Goal: Information Seeking & Learning: Learn about a topic

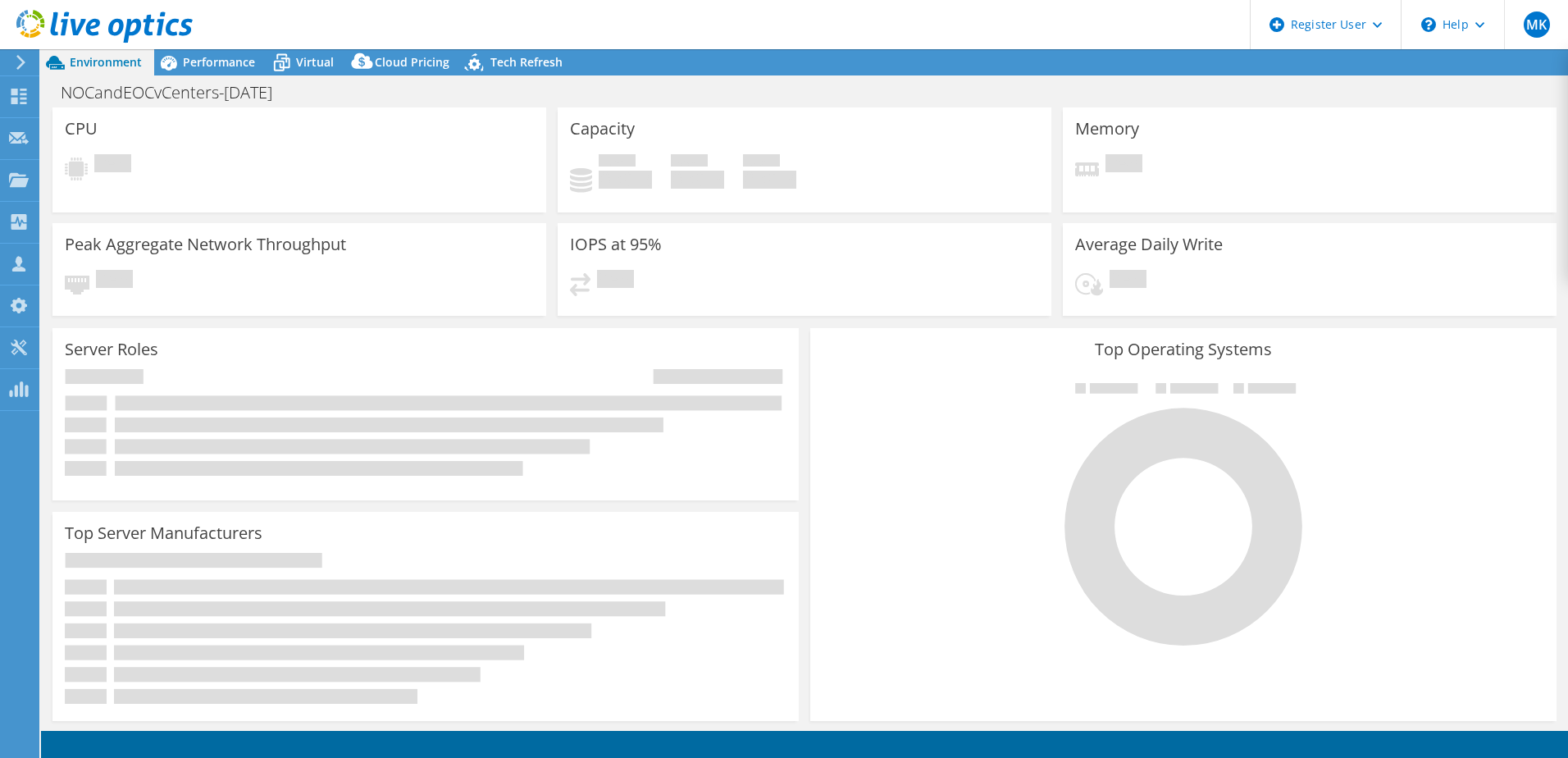
select select "USEast"
select select "USD"
select select "USEast"
select select "USD"
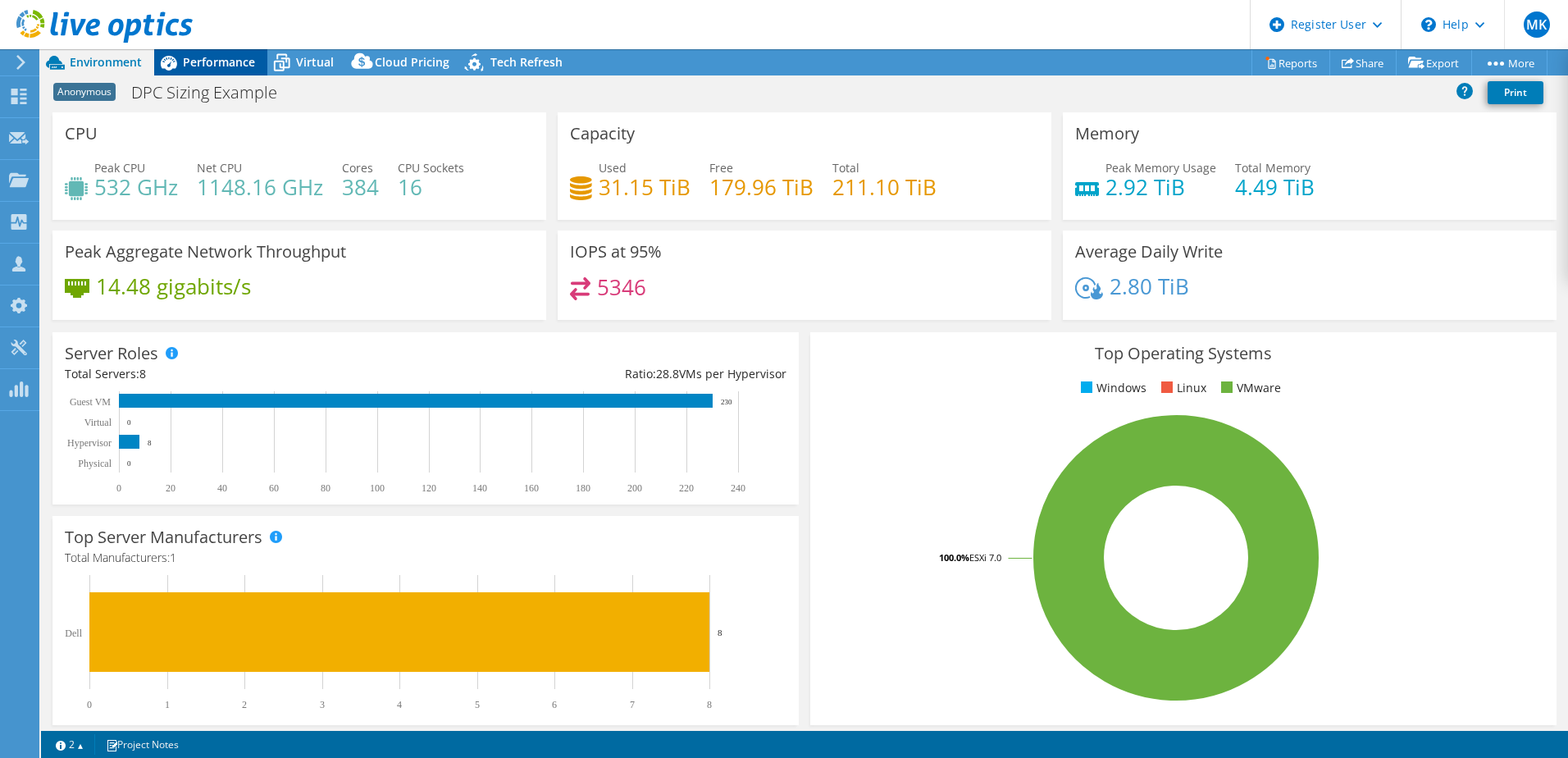
click at [239, 62] on span "Performance" at bounding box center [219, 62] width 72 height 16
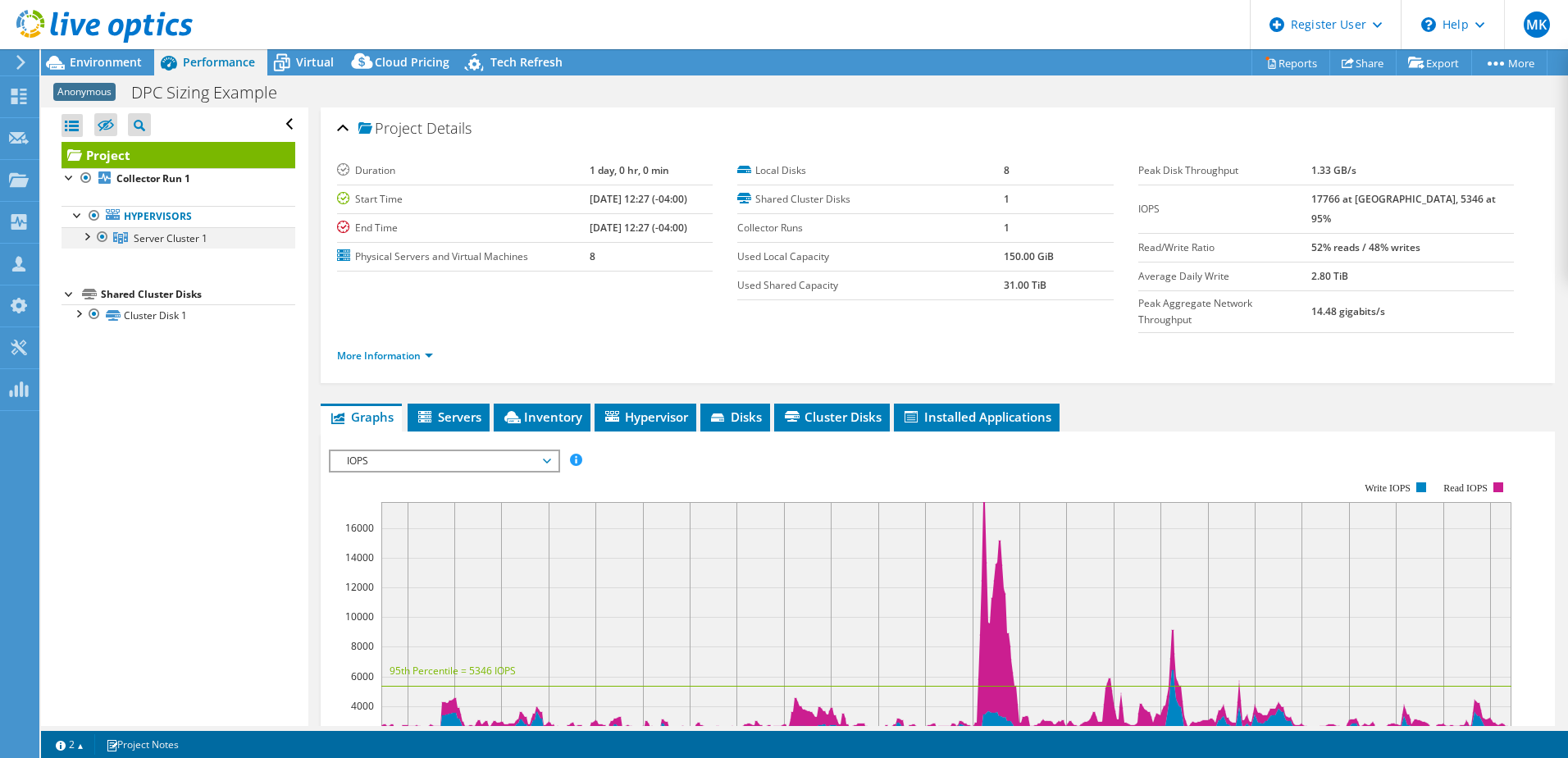
click at [84, 242] on div at bounding box center [86, 235] width 17 height 17
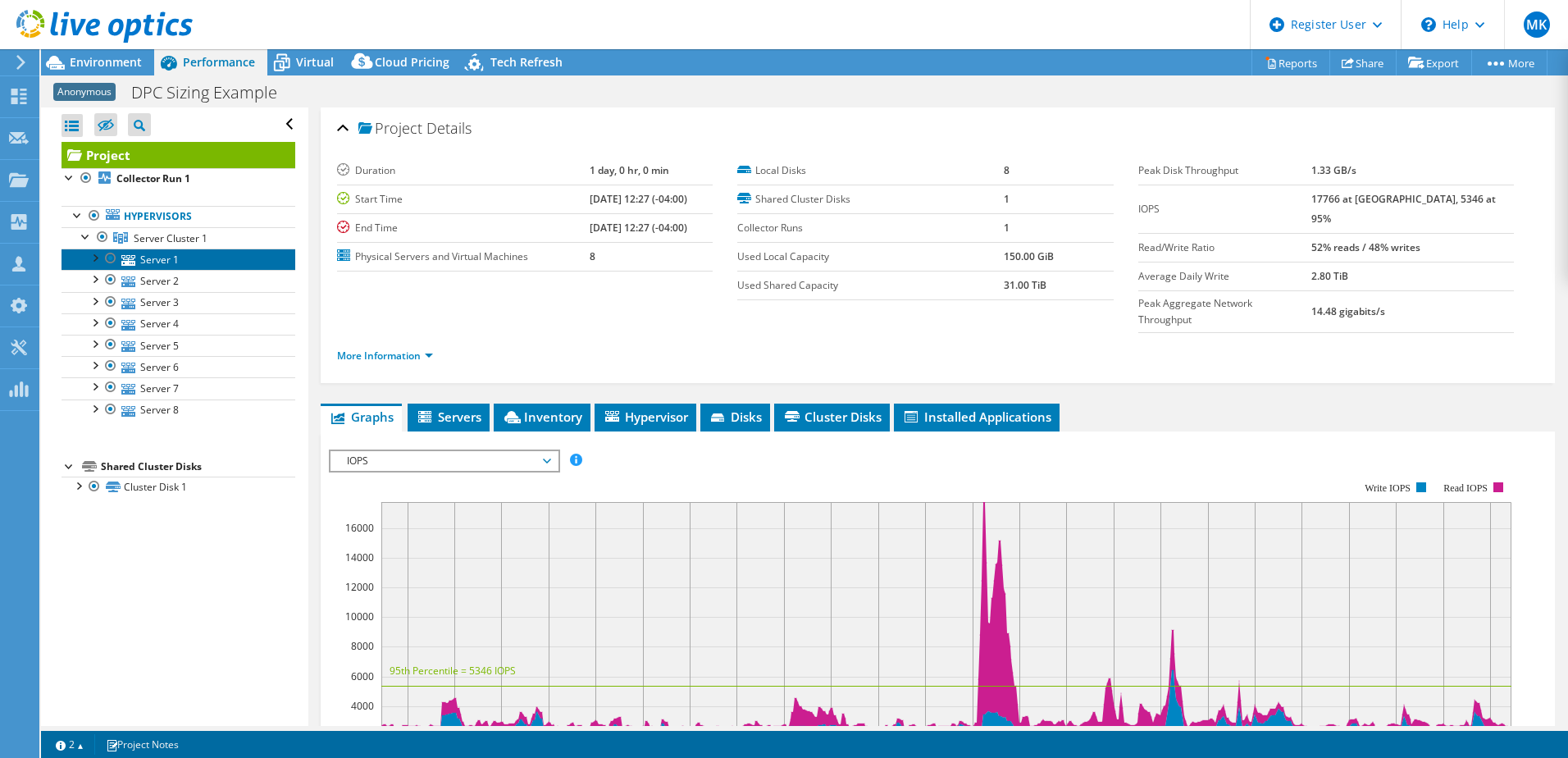
click at [172, 266] on link "Server 1" at bounding box center [178, 259] width 234 height 22
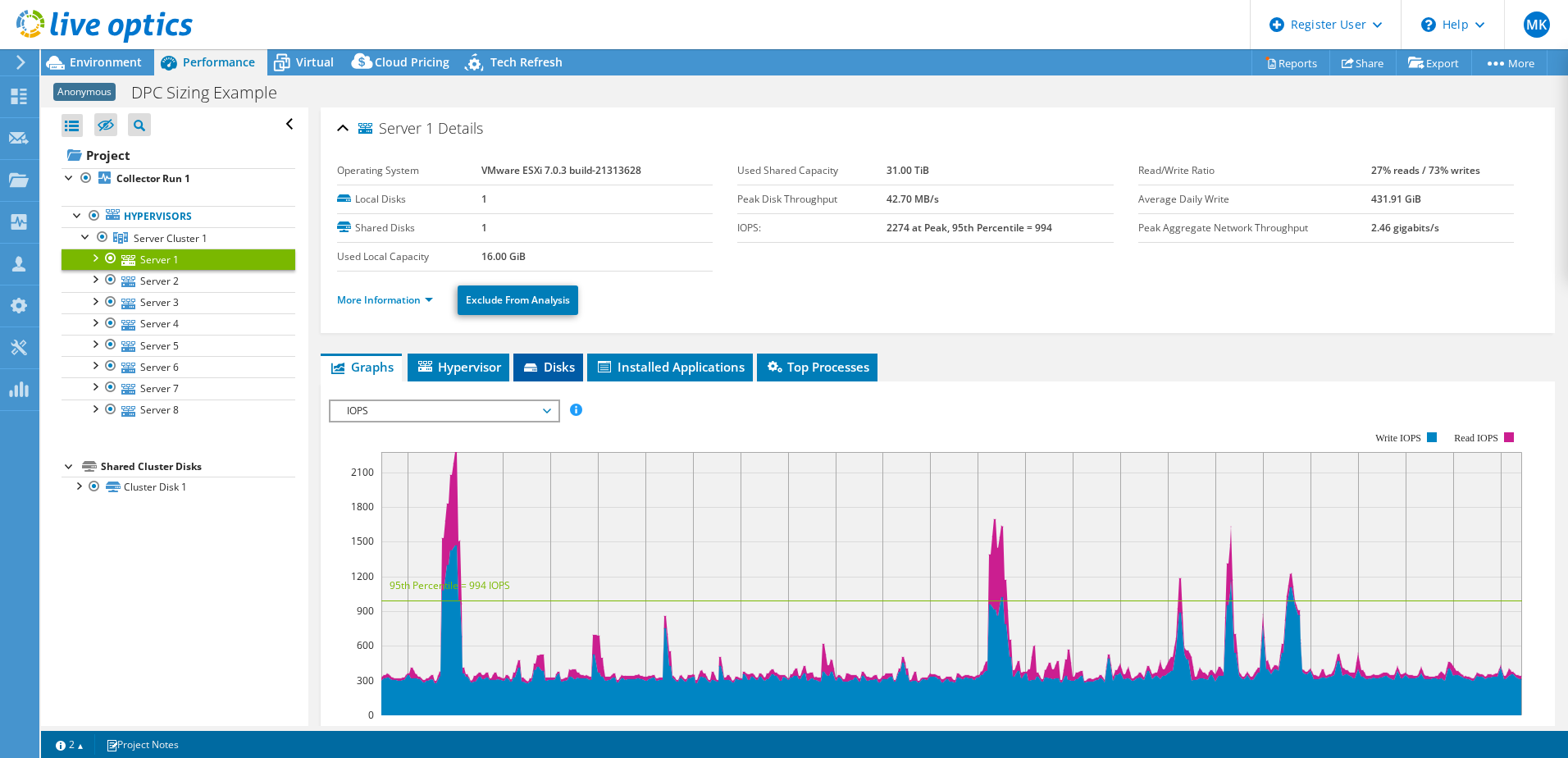
click at [558, 366] on span "Disks" at bounding box center [548, 366] width 53 height 17
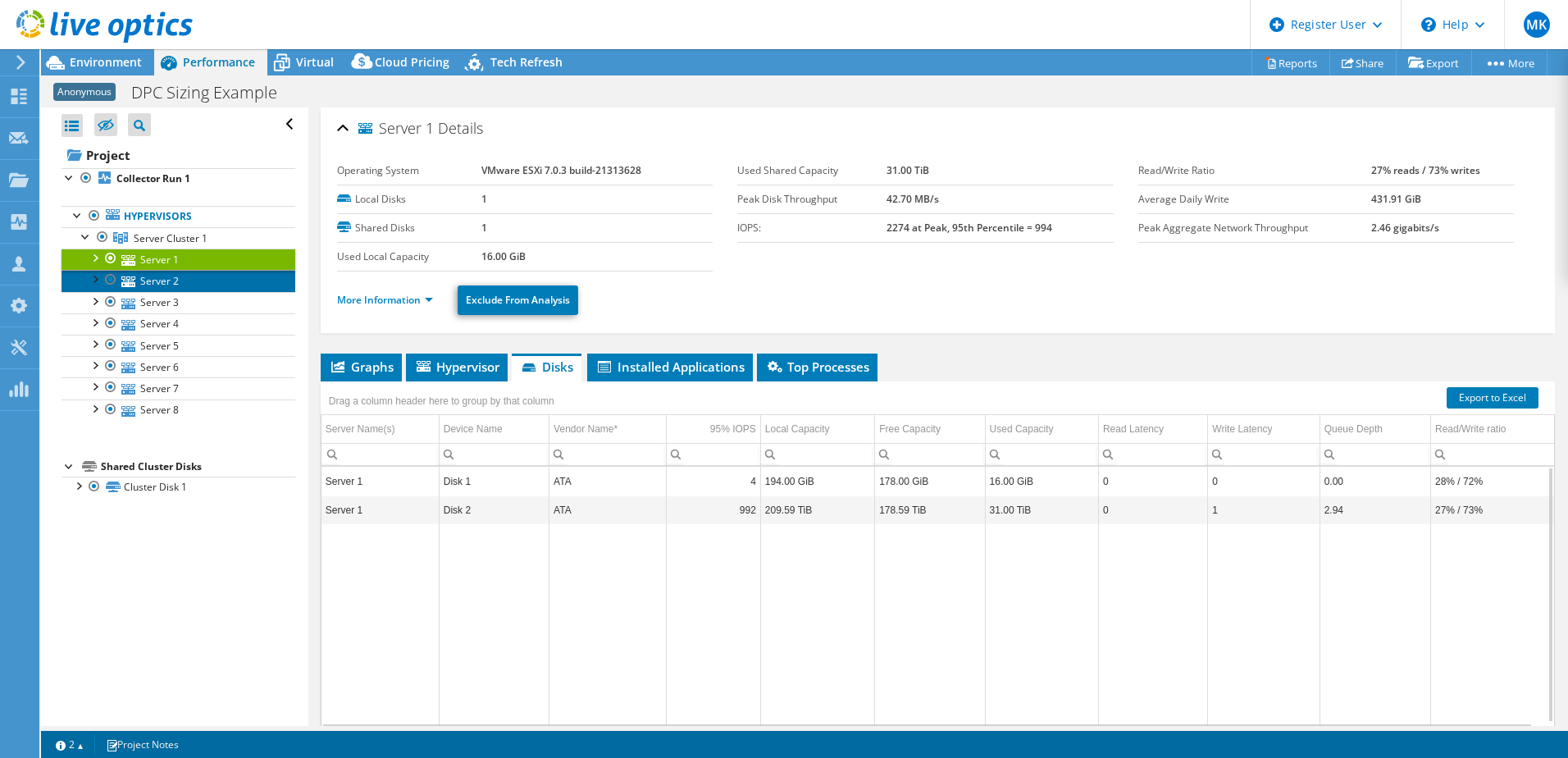
click at [140, 286] on link "Server 2" at bounding box center [178, 281] width 234 height 22
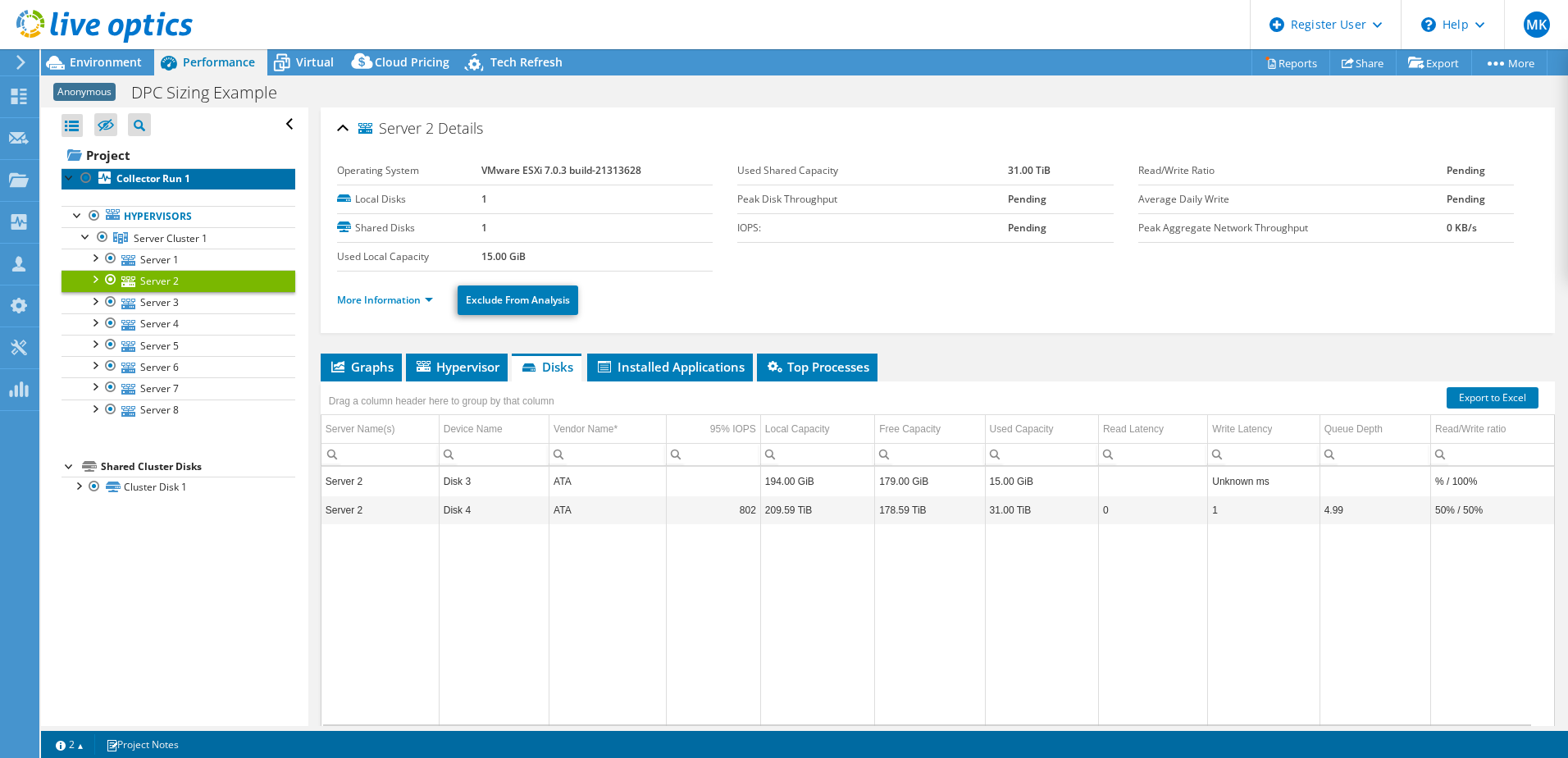
click at [153, 183] on b "Collector Run 1" at bounding box center [153, 178] width 73 height 14
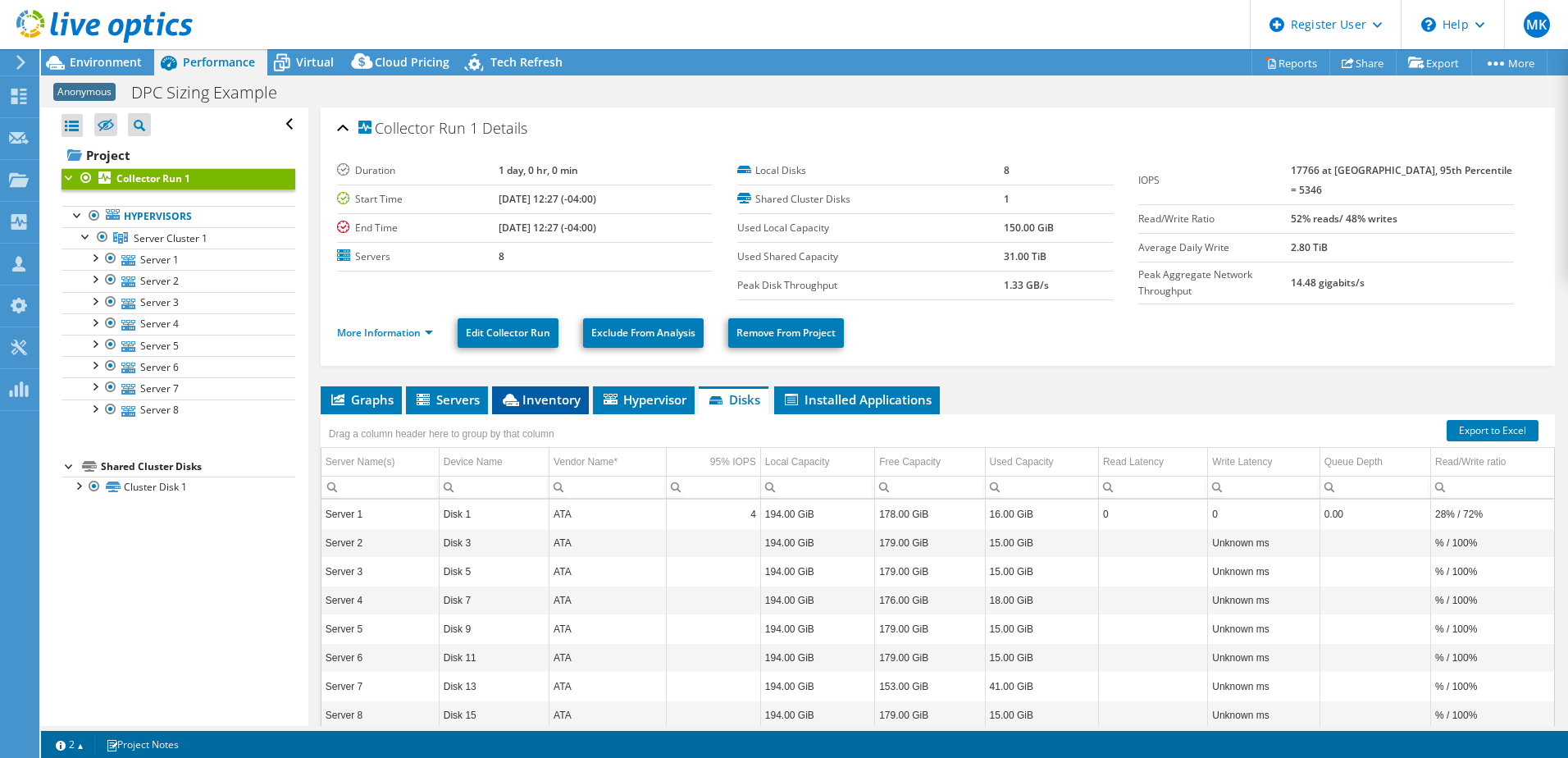
click at [546, 386] on li "Inventory" at bounding box center [540, 400] width 97 height 28
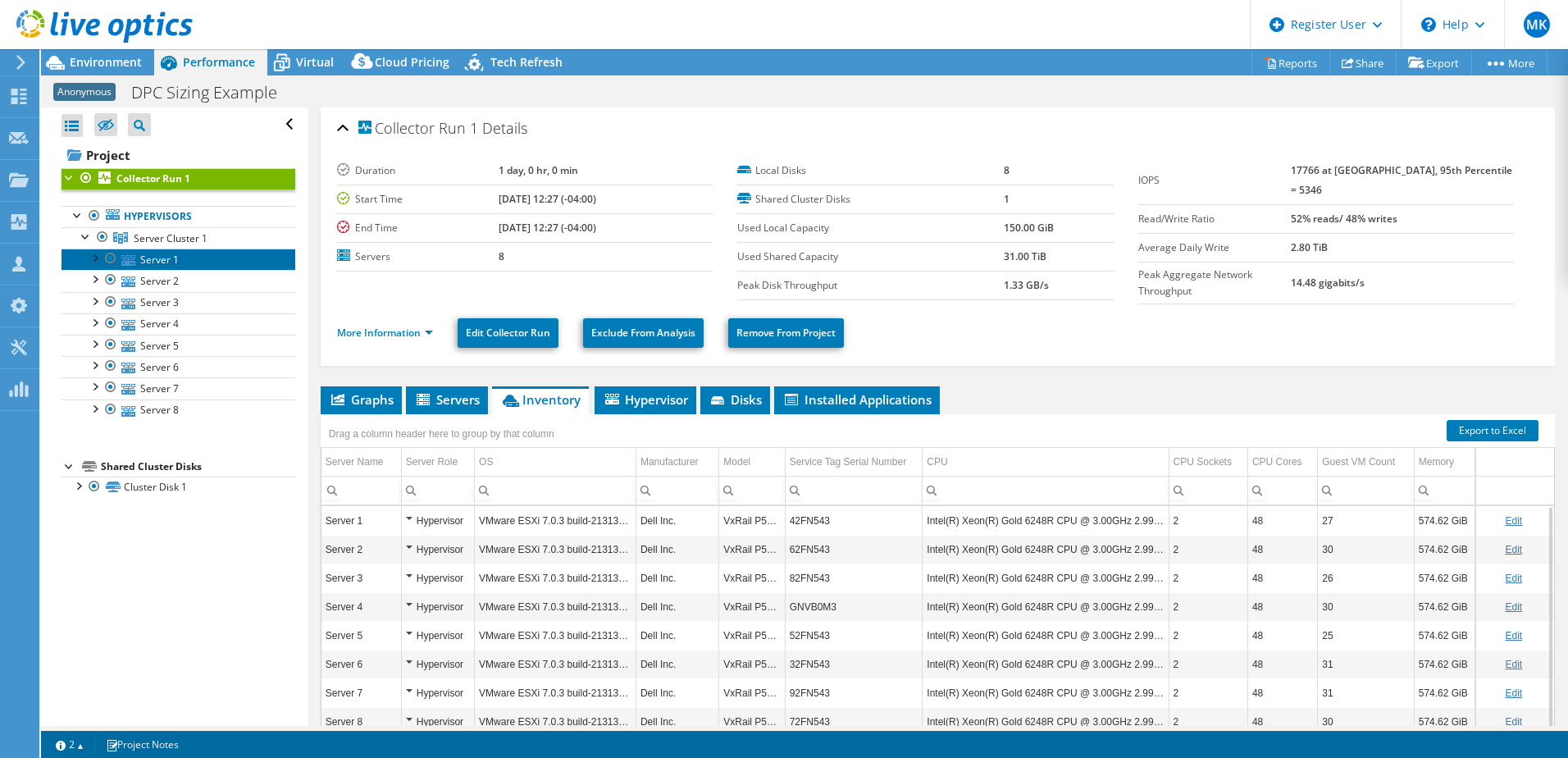
click at [197, 253] on link "Server 1" at bounding box center [178, 259] width 234 height 22
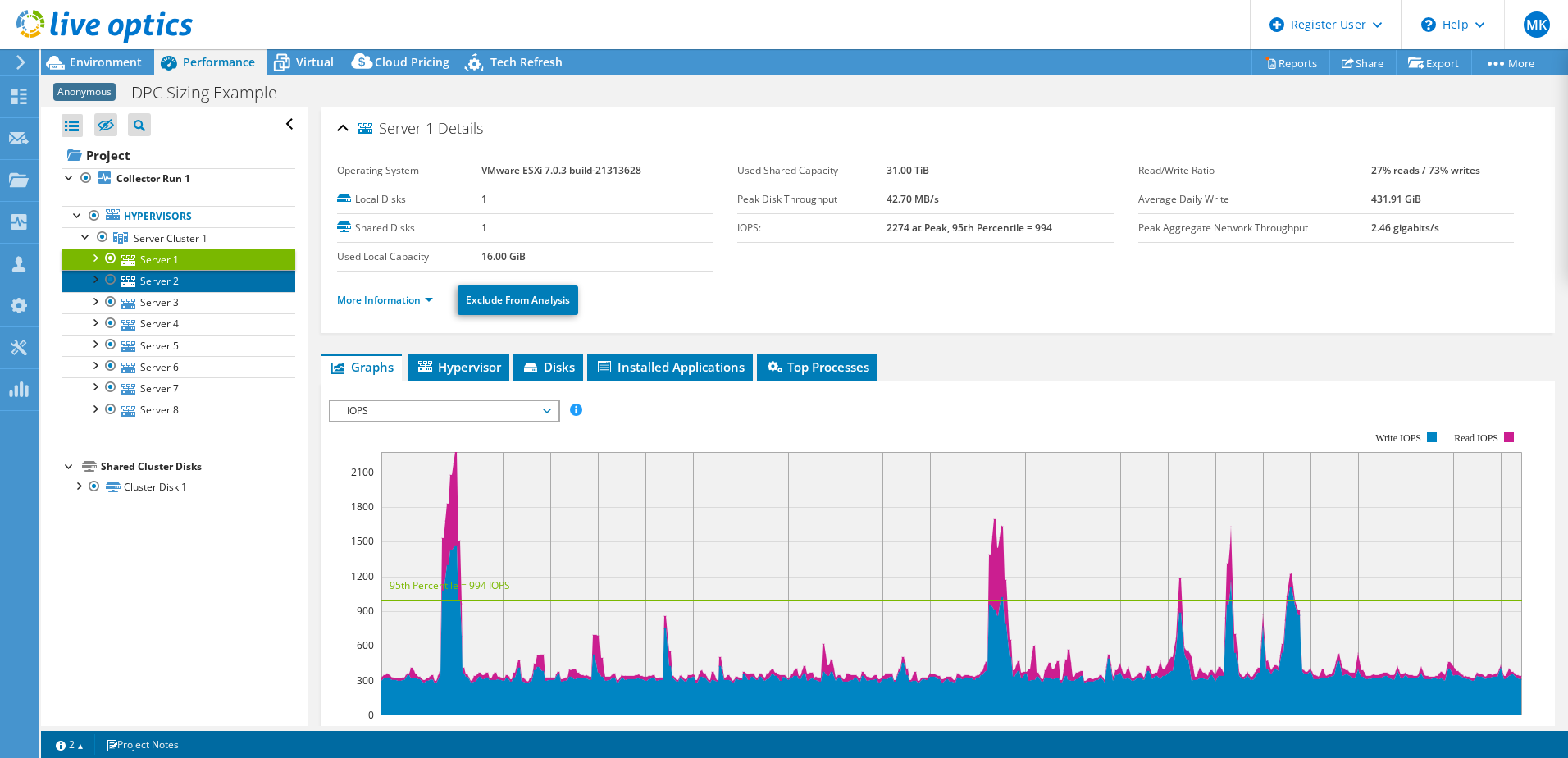
click at [175, 287] on link "Server 2" at bounding box center [178, 281] width 234 height 22
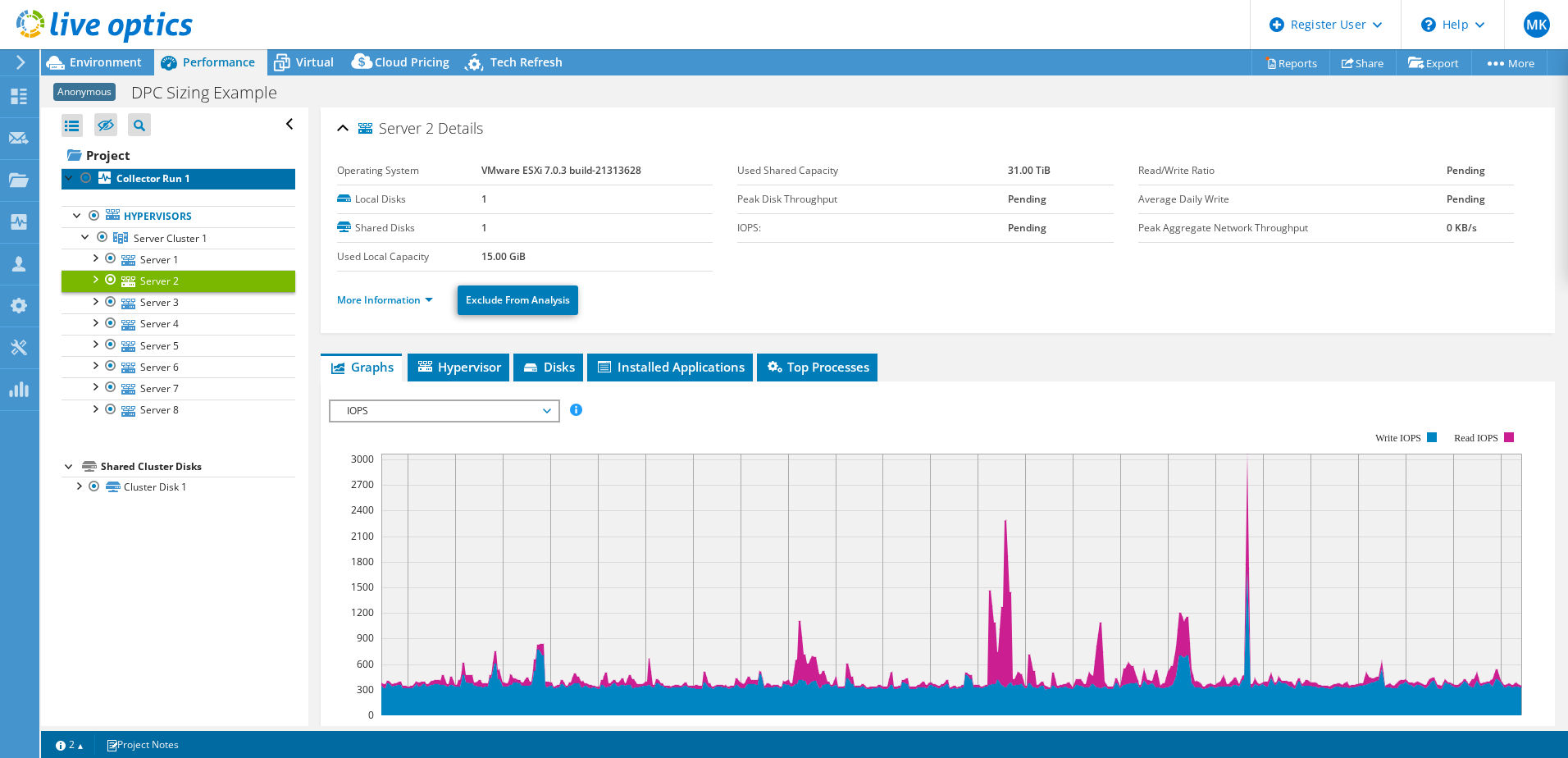
click at [124, 184] on b "Collector Run 1" at bounding box center [153, 178] width 73 height 14
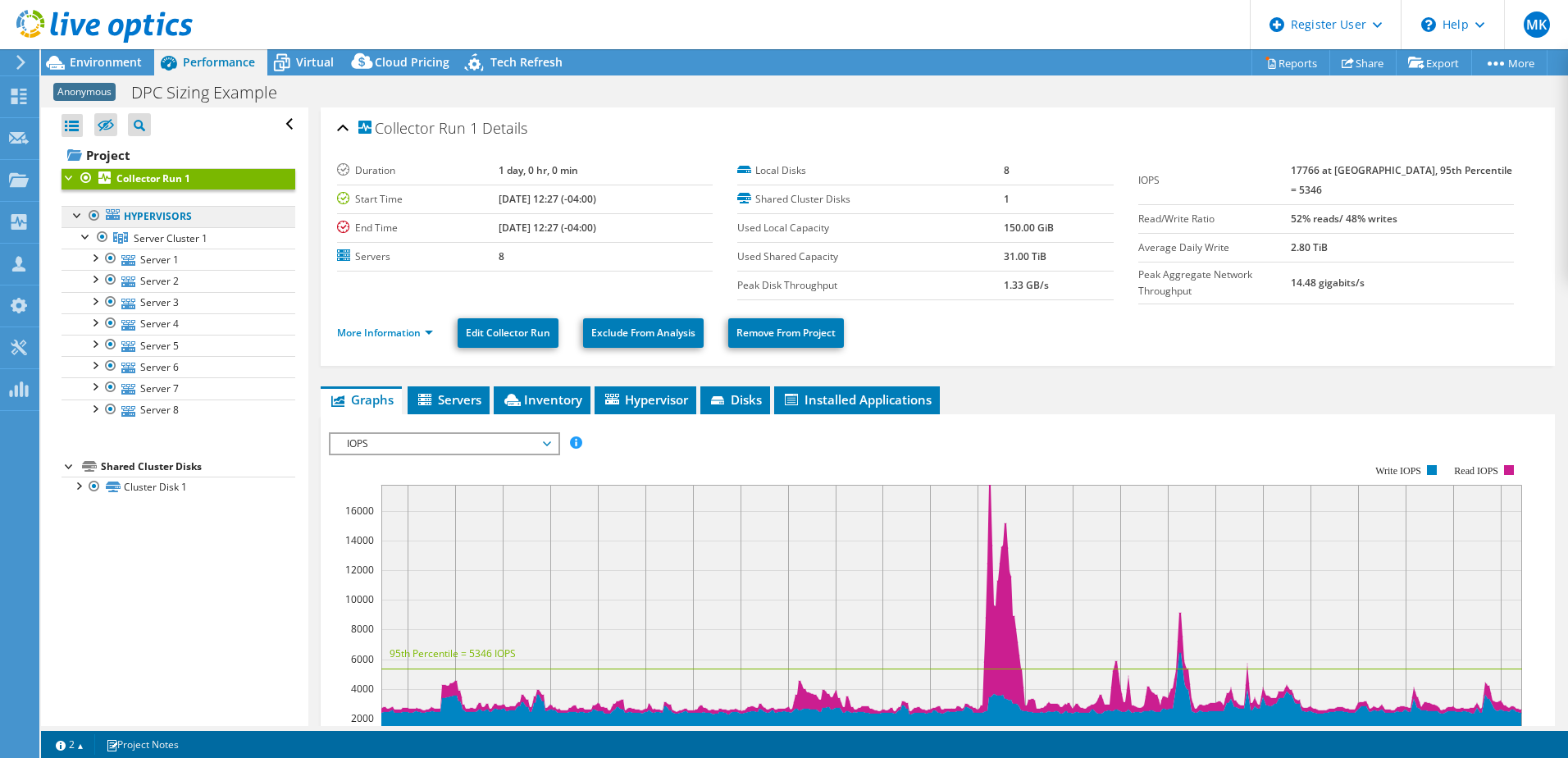
click at [142, 225] on link "Hypervisors" at bounding box center [178, 216] width 234 height 22
click at [76, 482] on div at bounding box center [77, 484] width 17 height 17
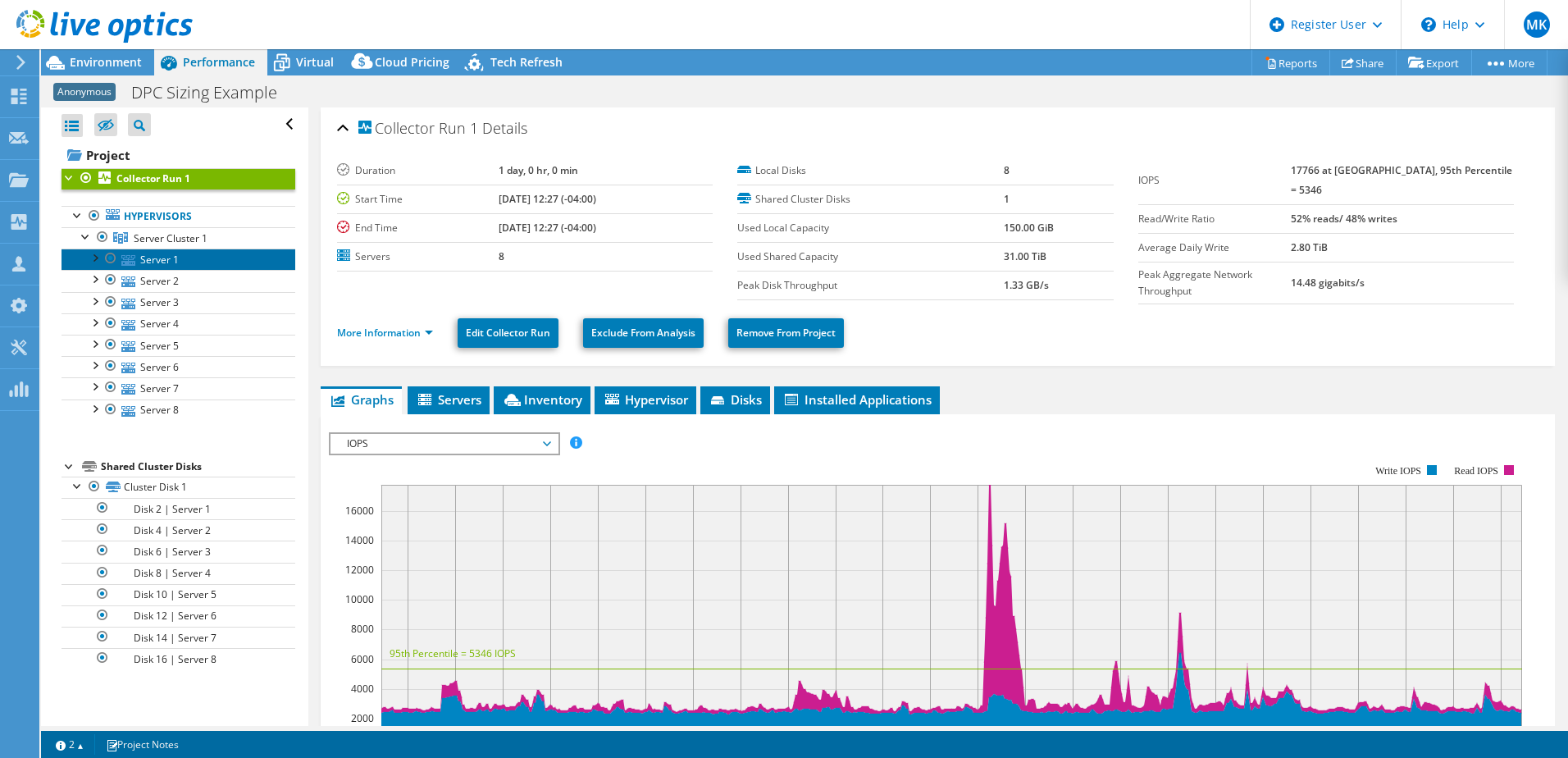
click at [188, 252] on link "Server 1" at bounding box center [178, 259] width 234 height 22
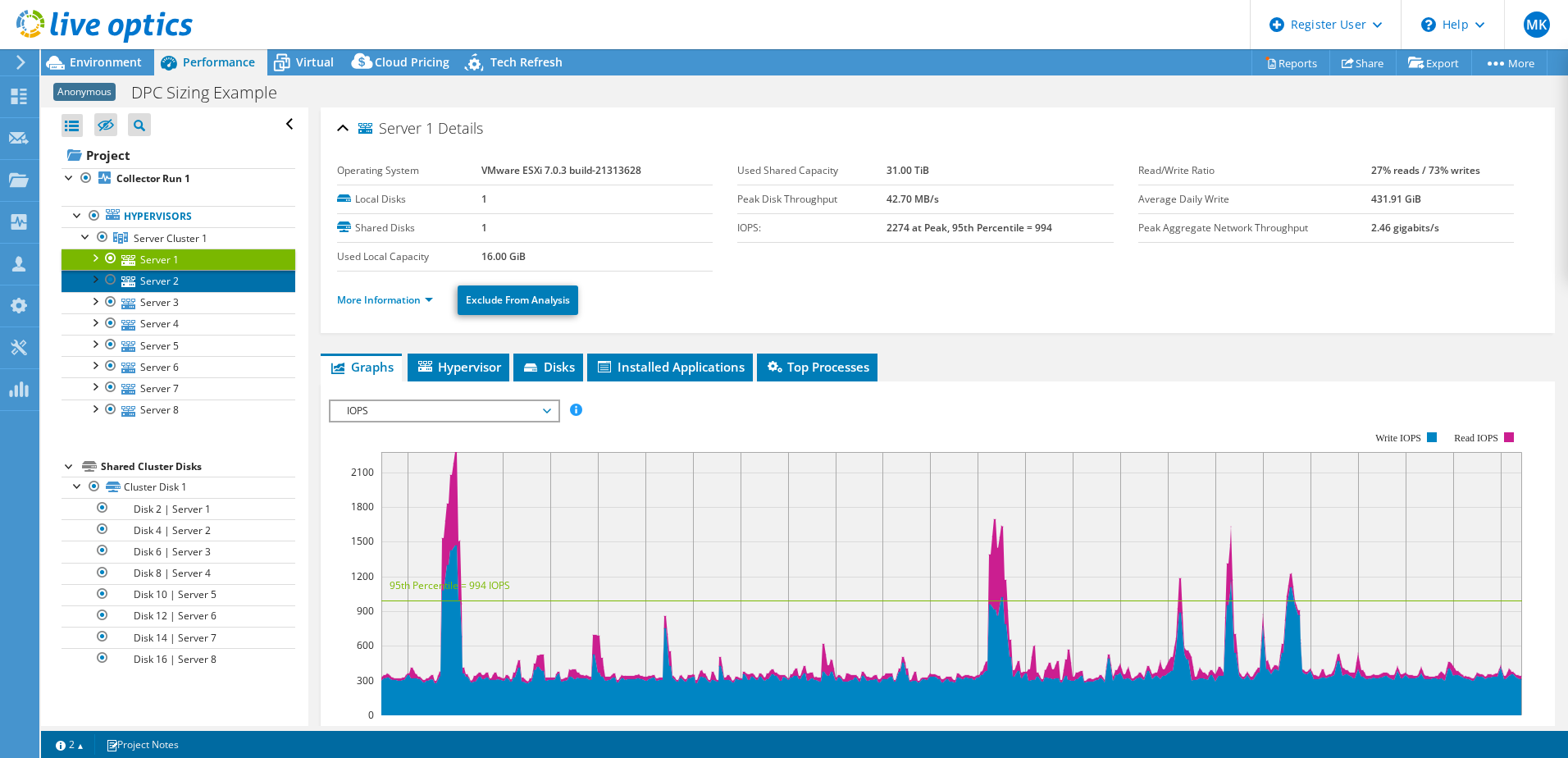
click at [180, 289] on link "Server 2" at bounding box center [178, 281] width 234 height 22
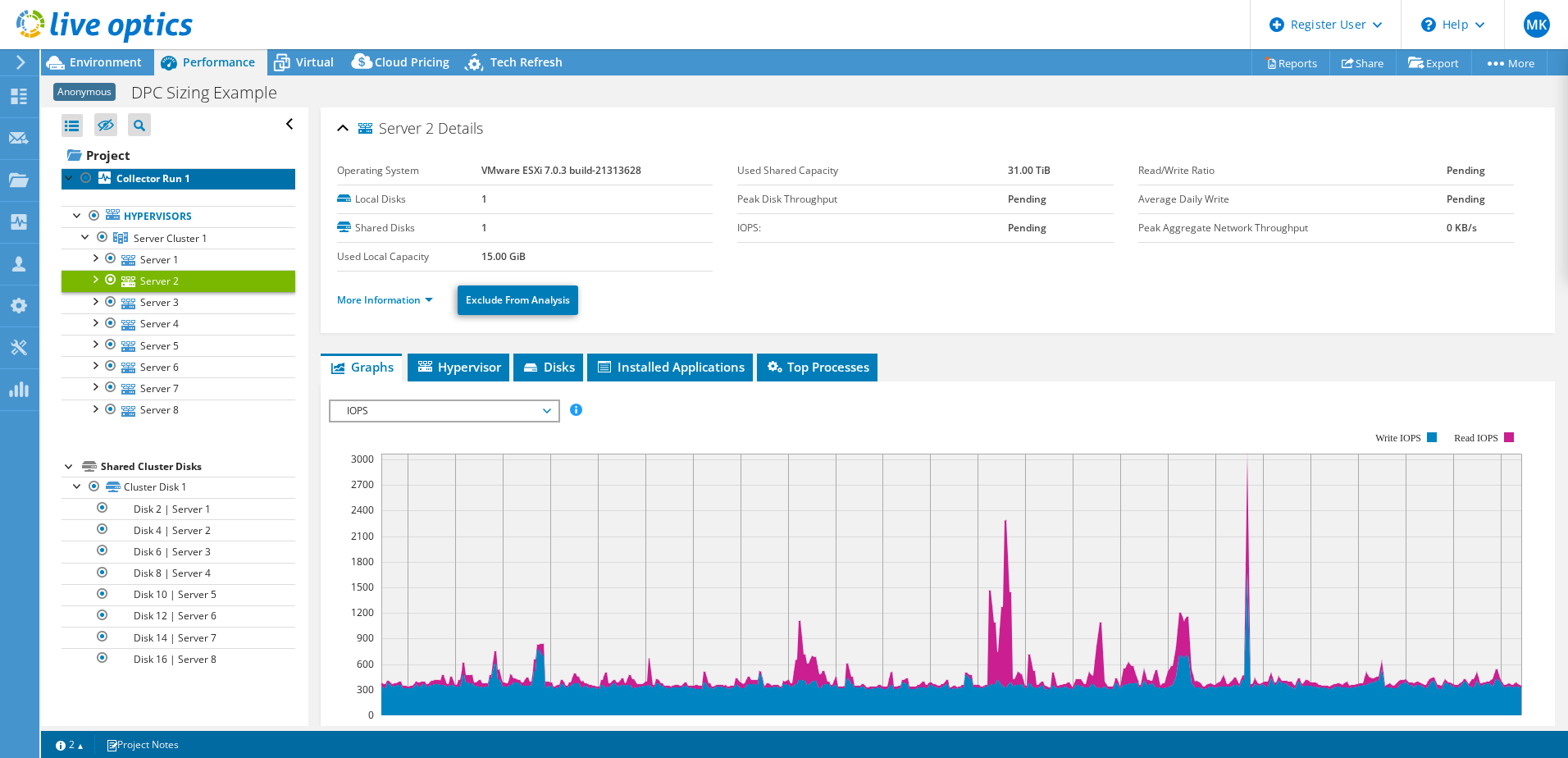
click at [180, 179] on b "Collector Run 1" at bounding box center [153, 178] width 73 height 14
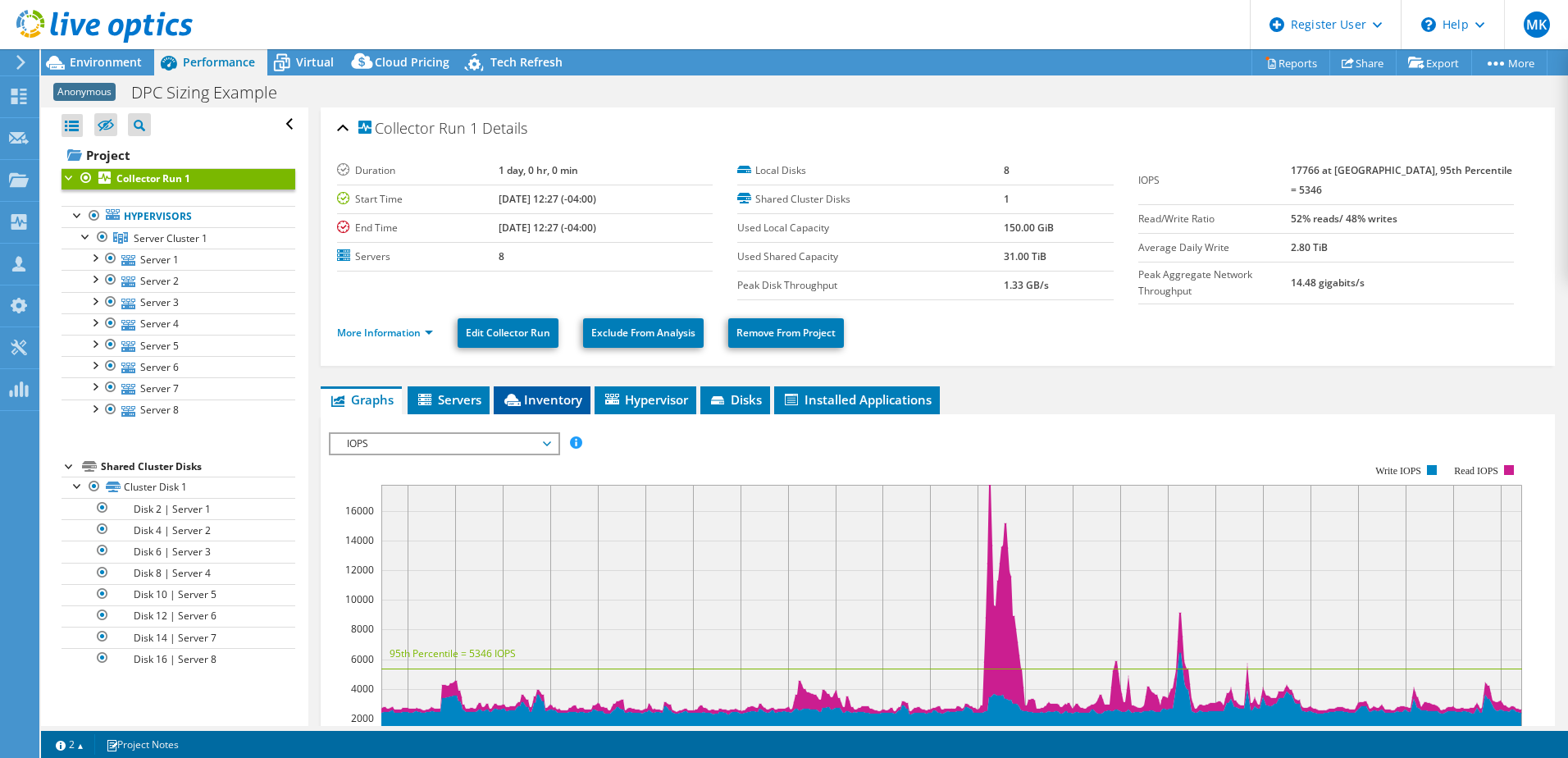
click at [547, 391] on span "Inventory" at bounding box center [542, 399] width 80 height 17
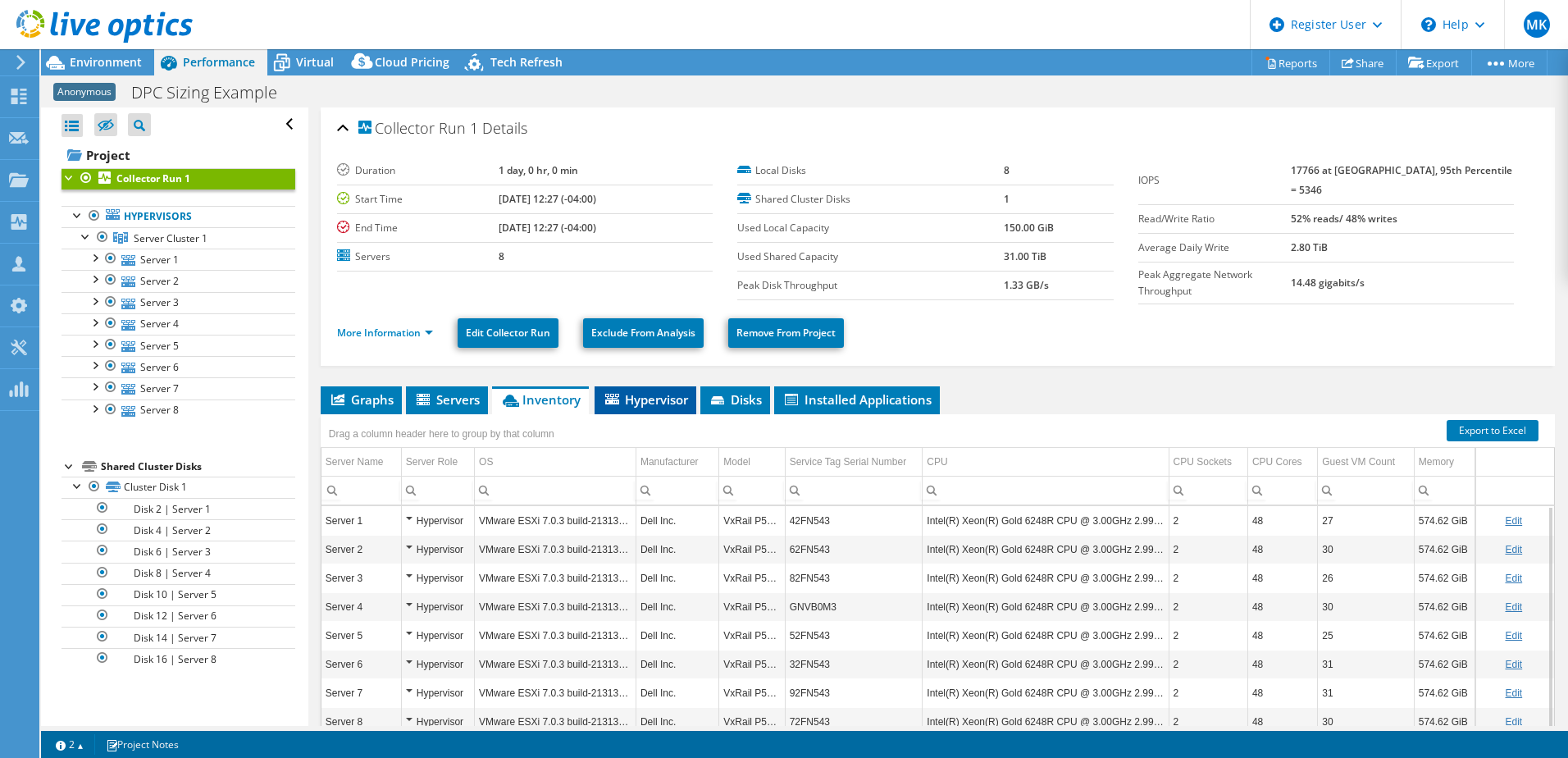
click at [656, 395] on span "Hypervisor" at bounding box center [645, 399] width 85 height 17
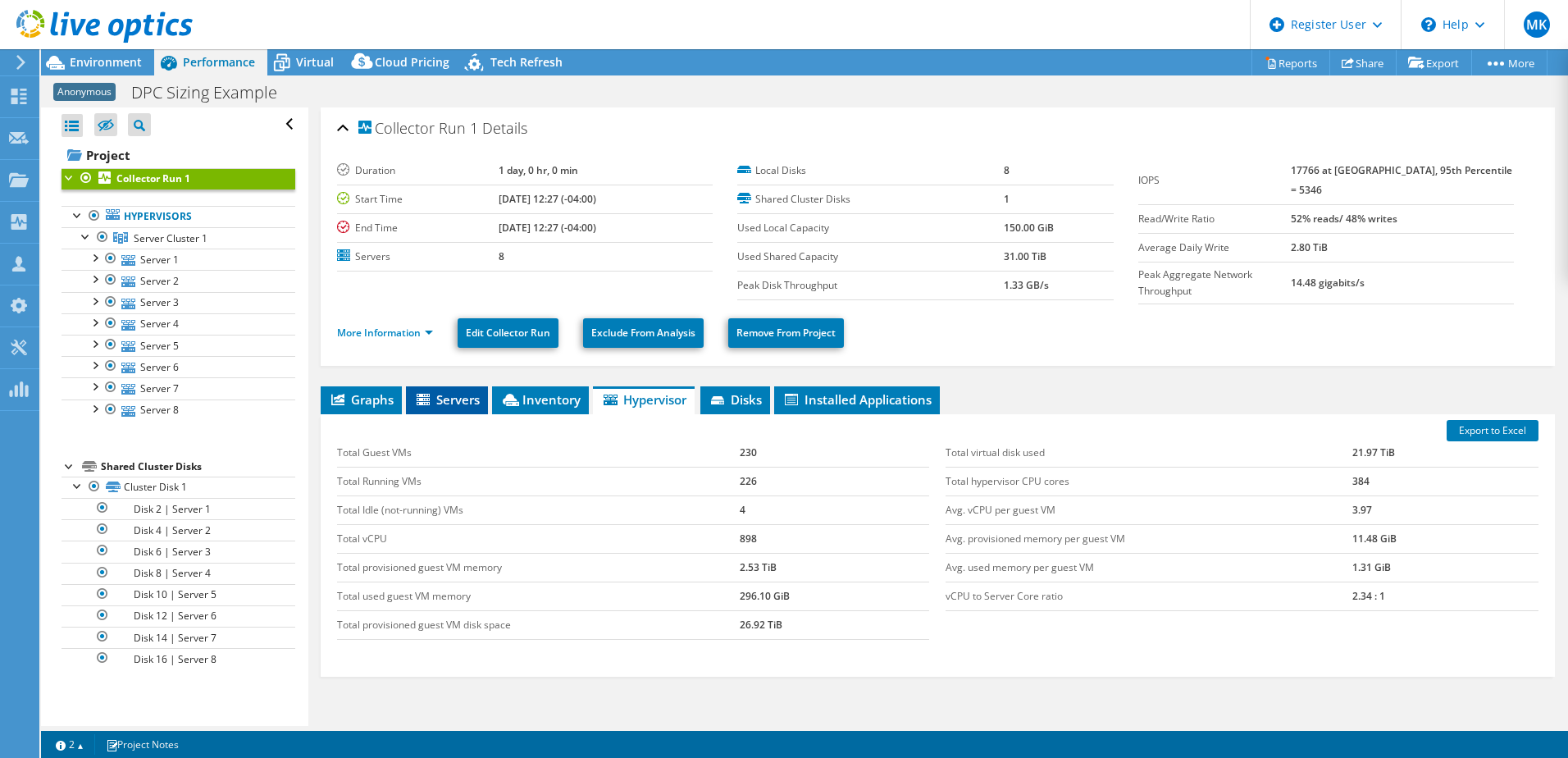
click at [466, 393] on span "Servers" at bounding box center [446, 399] width 66 height 17
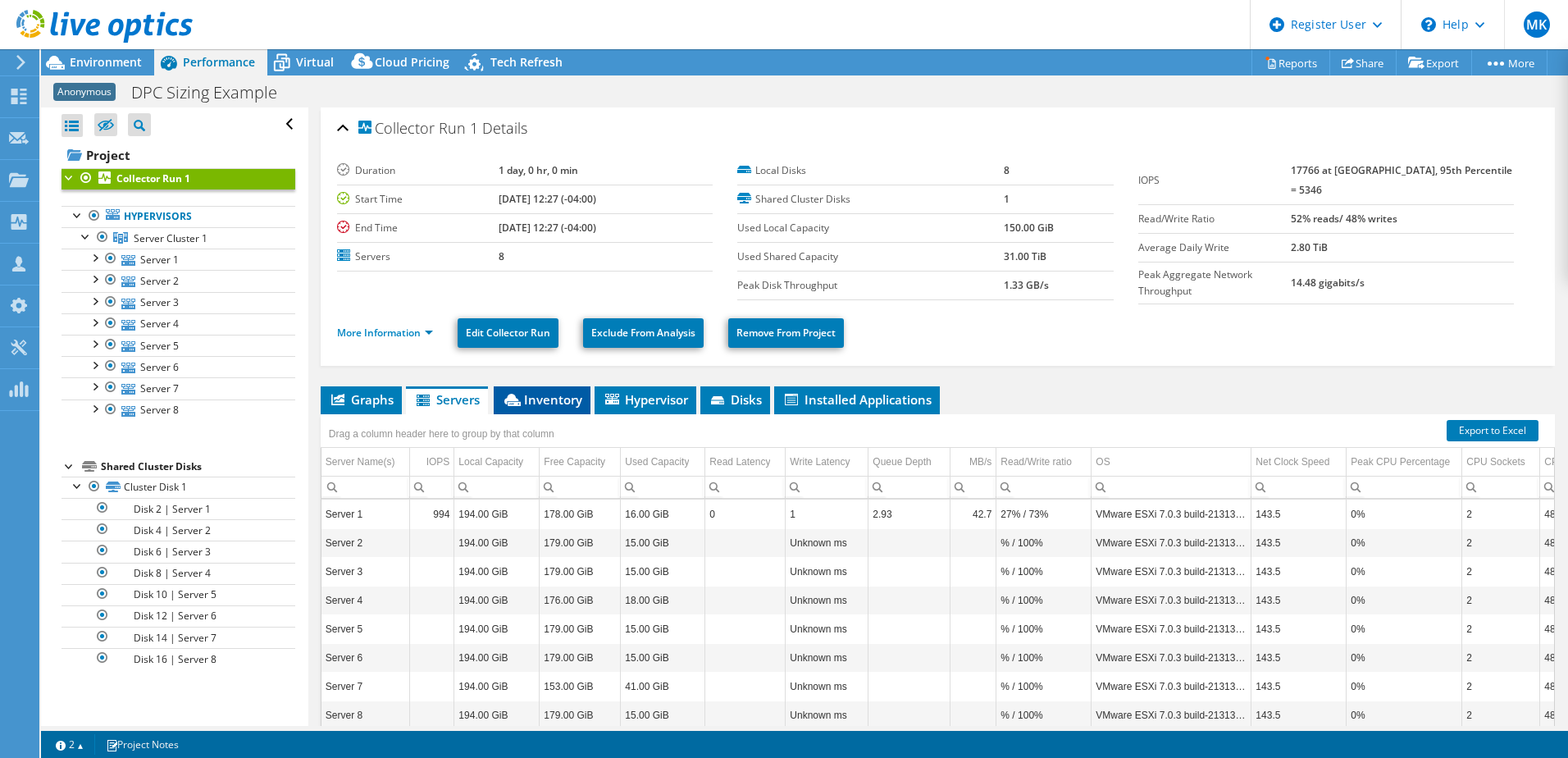
click at [550, 398] on span "Inventory" at bounding box center [542, 399] width 80 height 17
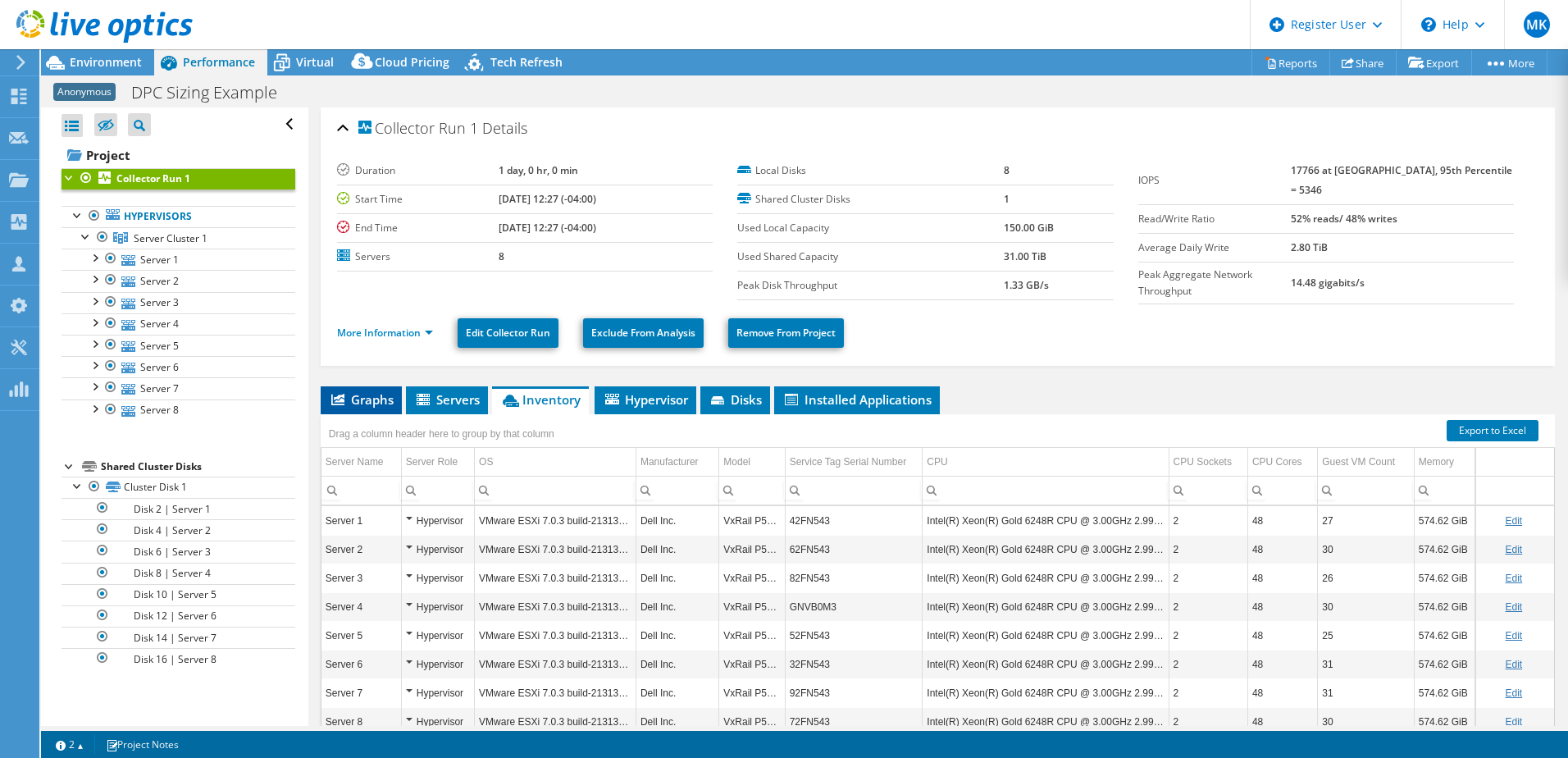
click at [356, 401] on span "Graphs" at bounding box center [361, 399] width 65 height 17
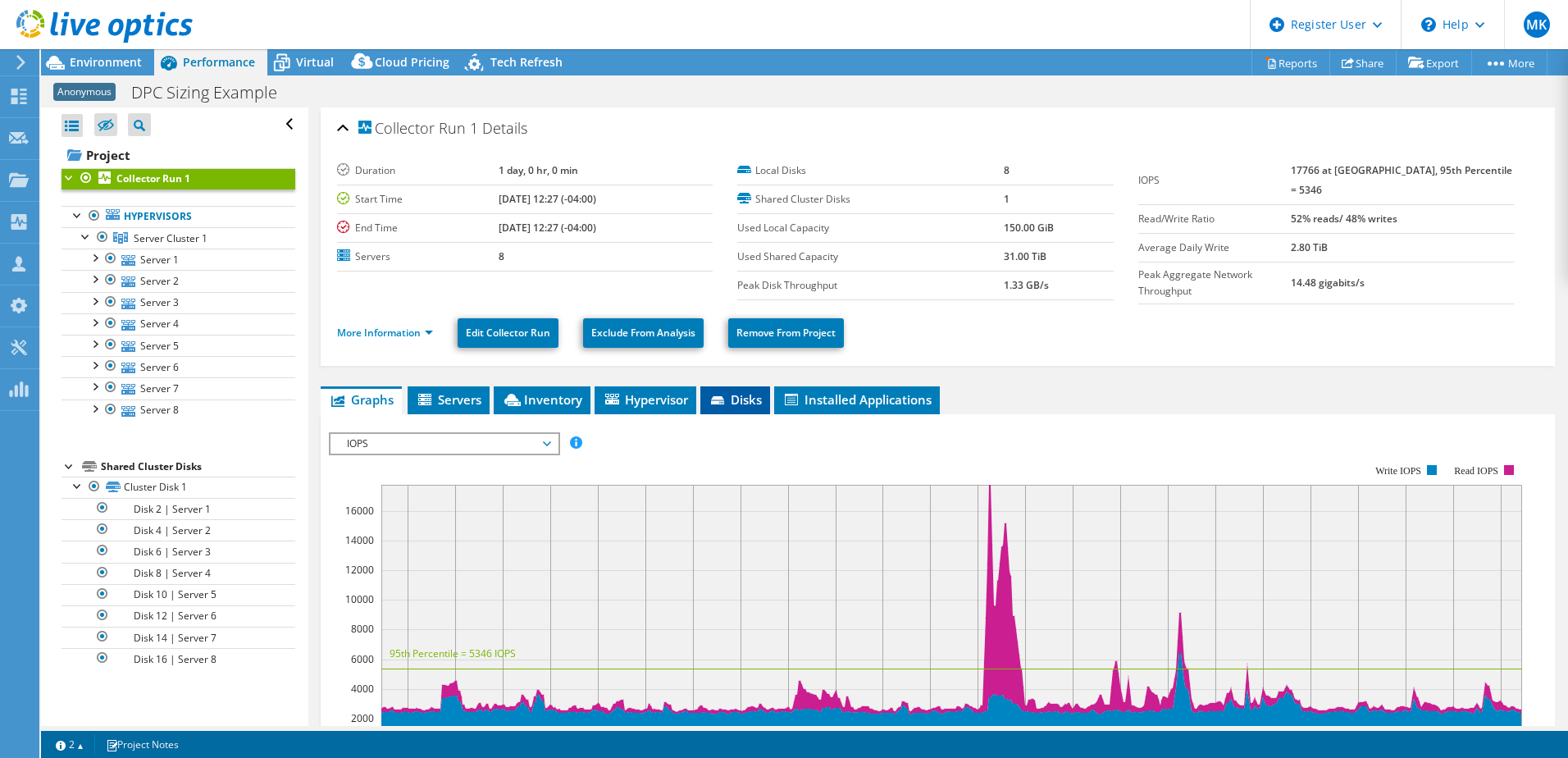
click at [742, 401] on span "Disks" at bounding box center [735, 399] width 53 height 17
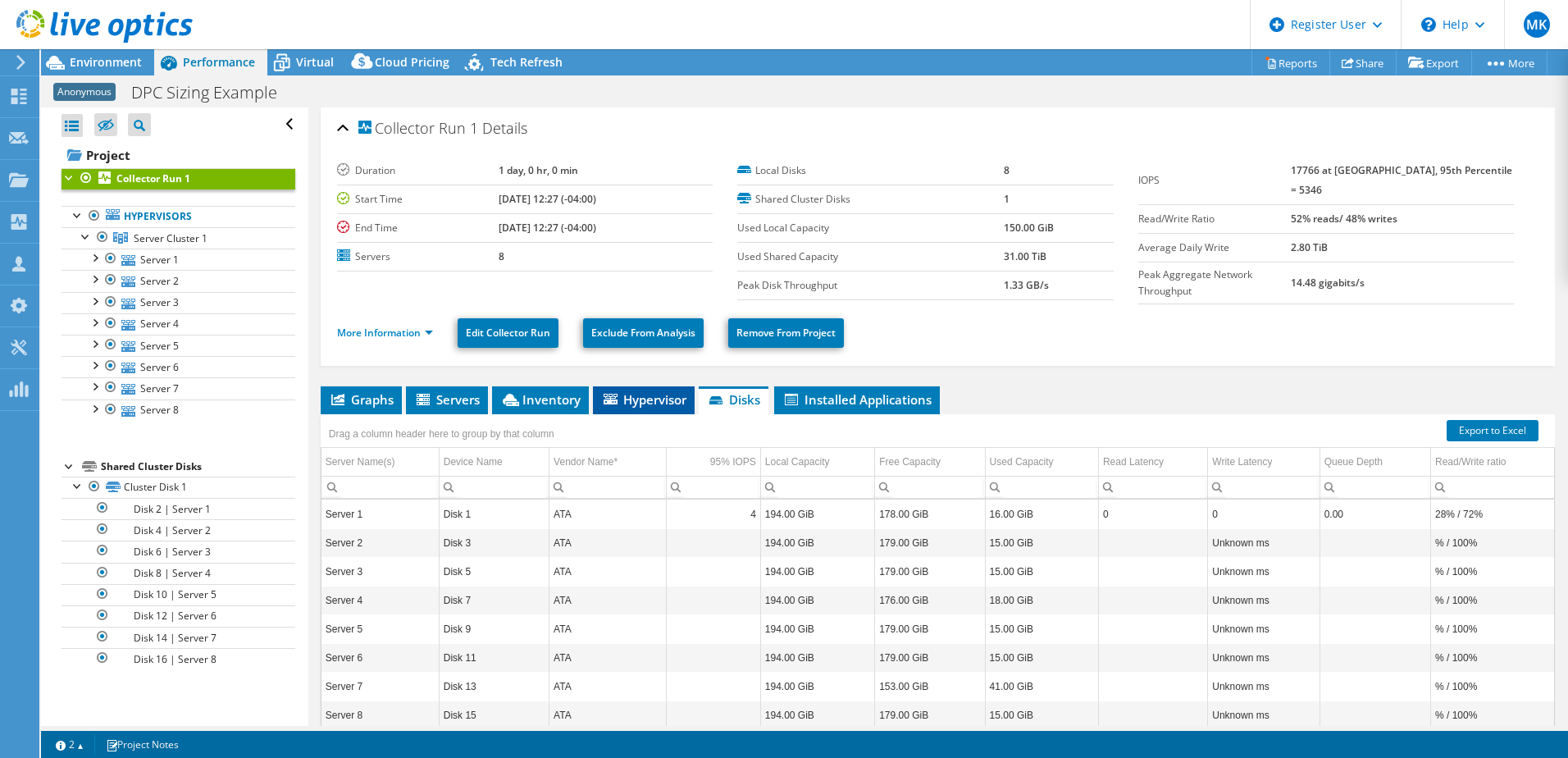
click at [606, 400] on span "Hypervisor" at bounding box center [644, 399] width 85 height 17
